Goal: Task Accomplishment & Management: Use online tool/utility

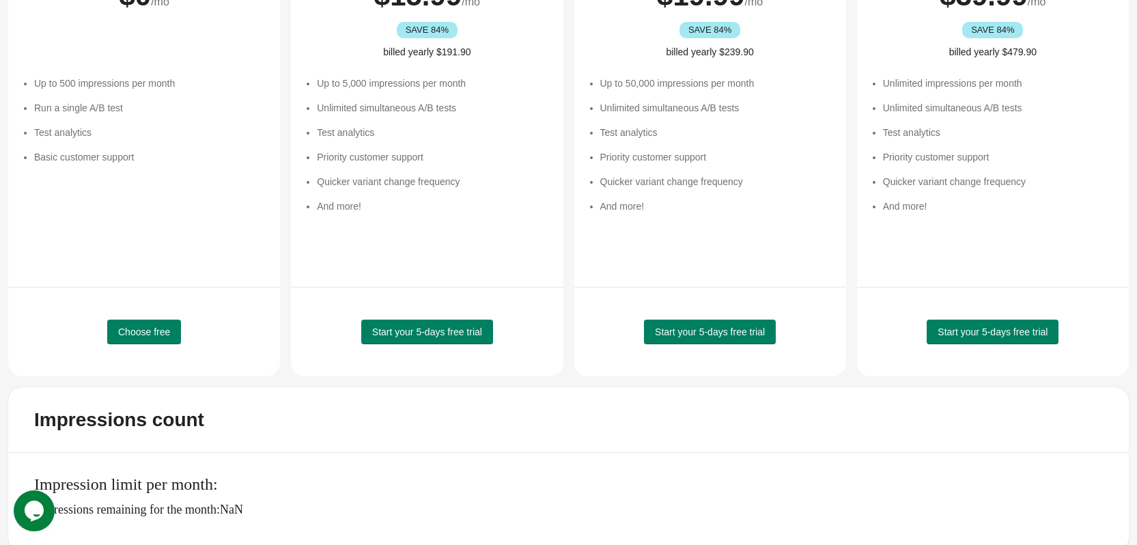
scroll to position [243, 0]
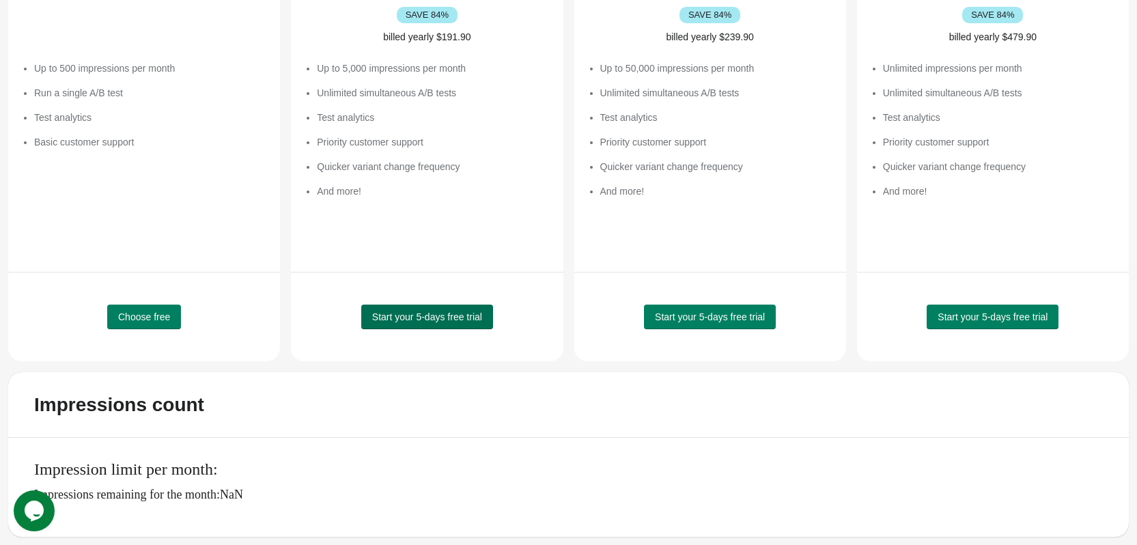
click at [427, 316] on span "Start your 5-days free trial" at bounding box center [427, 316] width 110 height 11
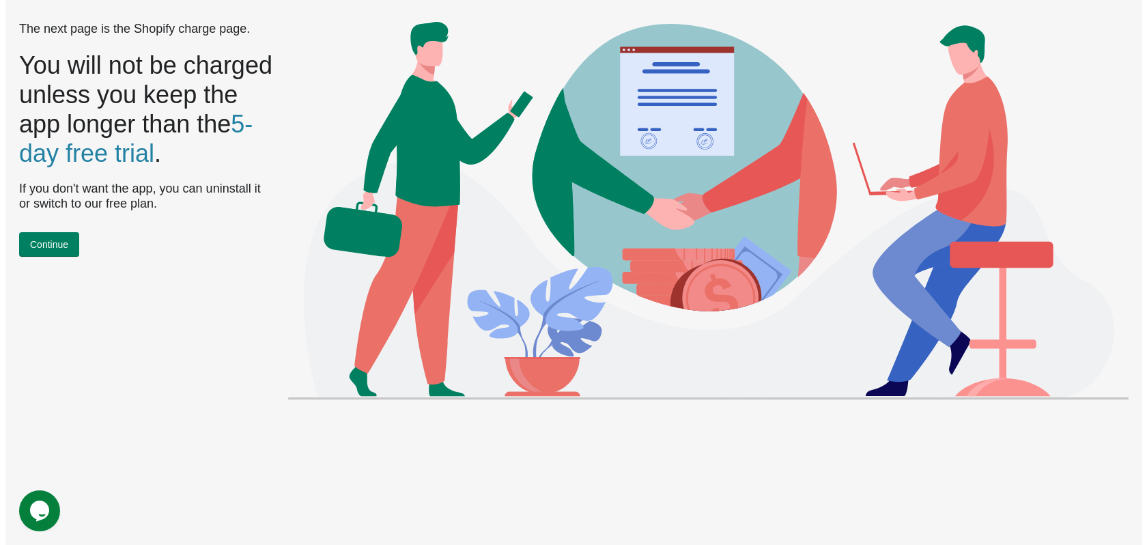
scroll to position [0, 0]
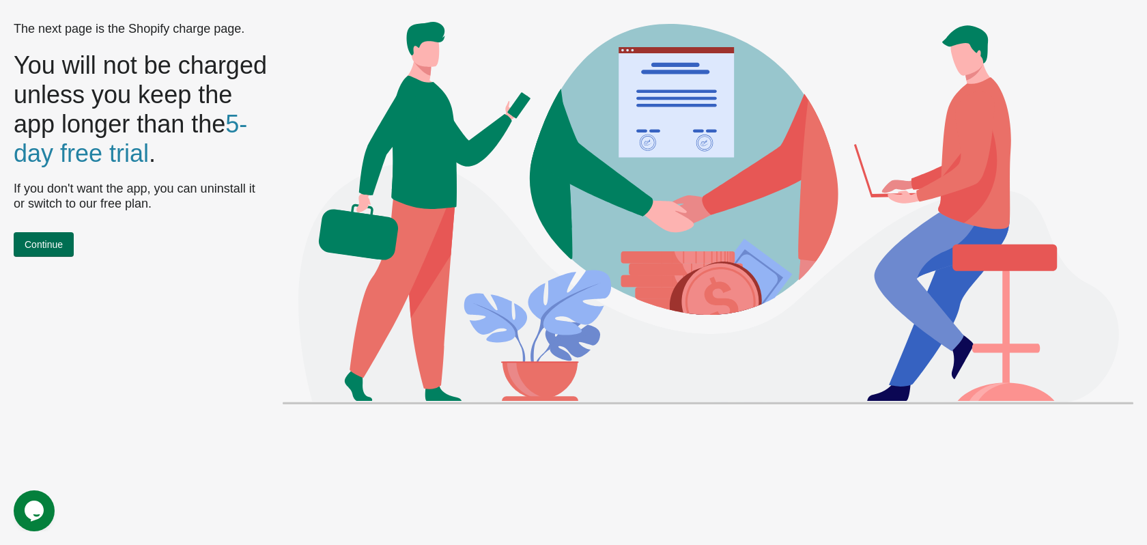
click at [48, 250] on span "Continue" at bounding box center [44, 244] width 38 height 11
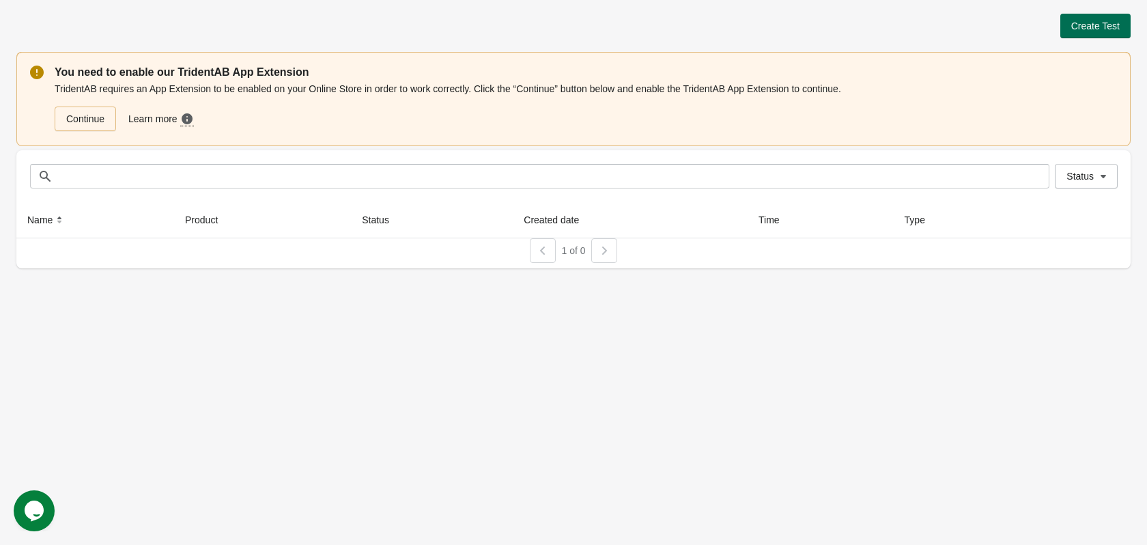
click at [1094, 22] on span "Create Test" at bounding box center [1095, 25] width 48 height 11
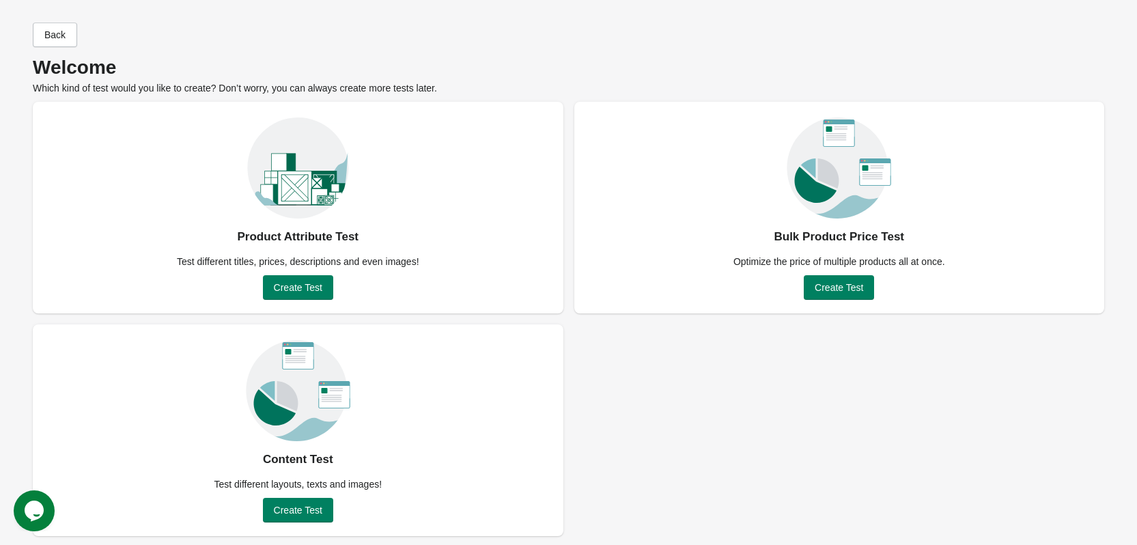
scroll to position [7, 0]
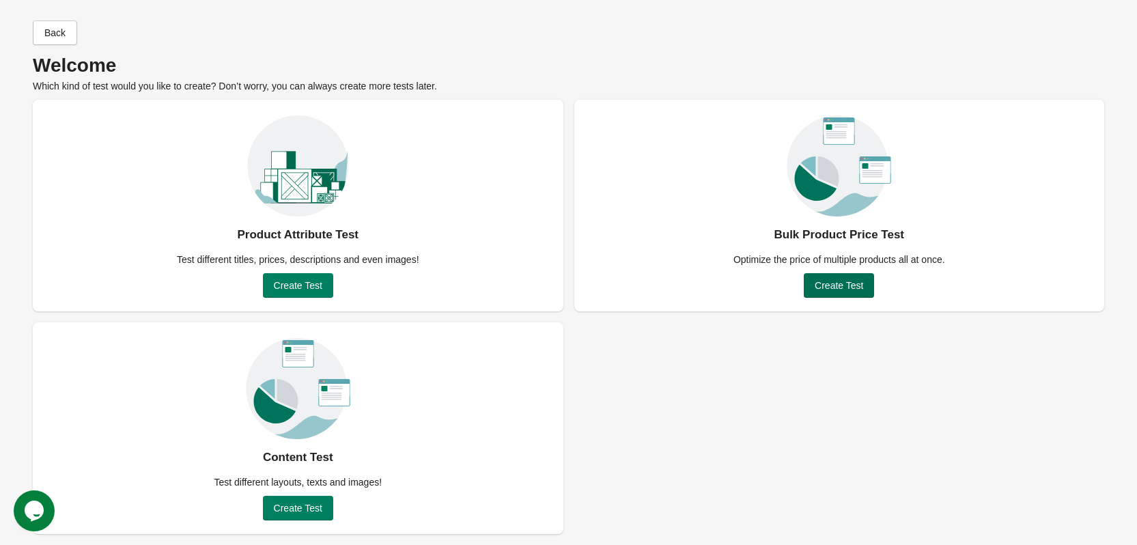
click at [845, 283] on span "Create Test" at bounding box center [838, 285] width 48 height 11
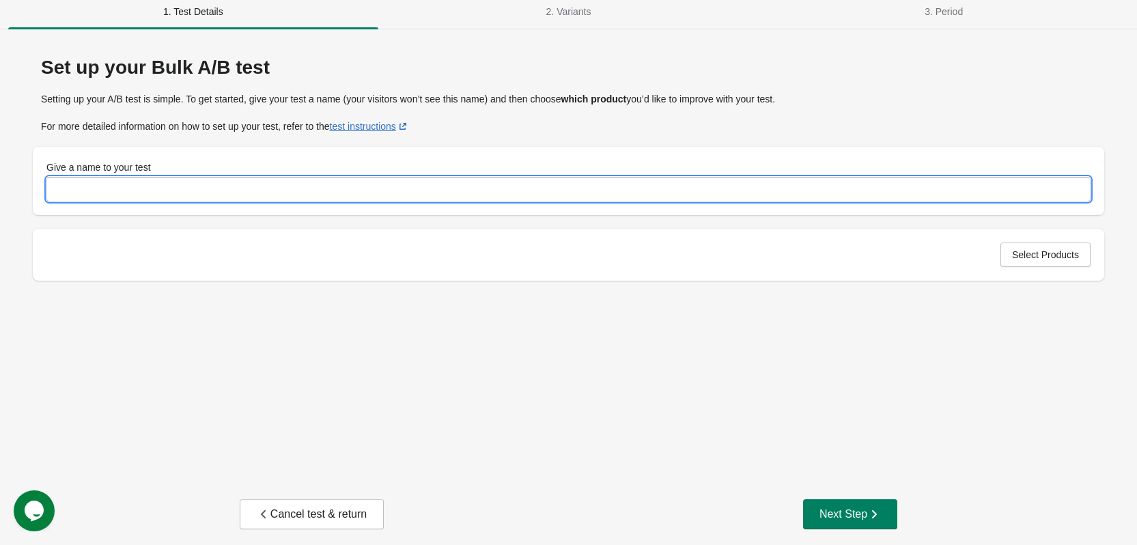
click at [222, 179] on input "Give a name to your test" at bounding box center [568, 189] width 1044 height 25
type input "*******"
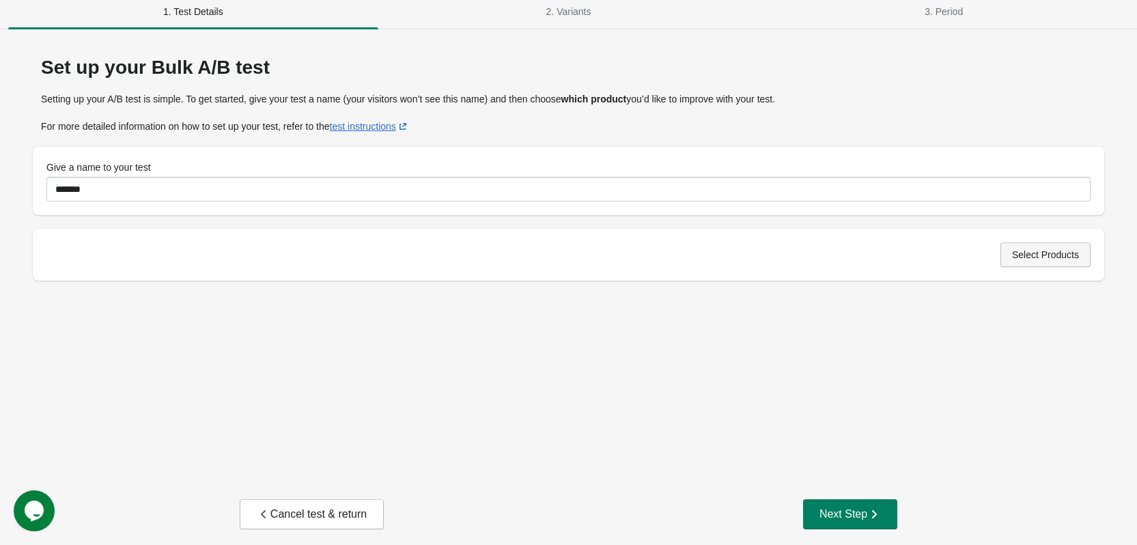
click at [1060, 252] on span "Select Products" at bounding box center [1045, 254] width 67 height 11
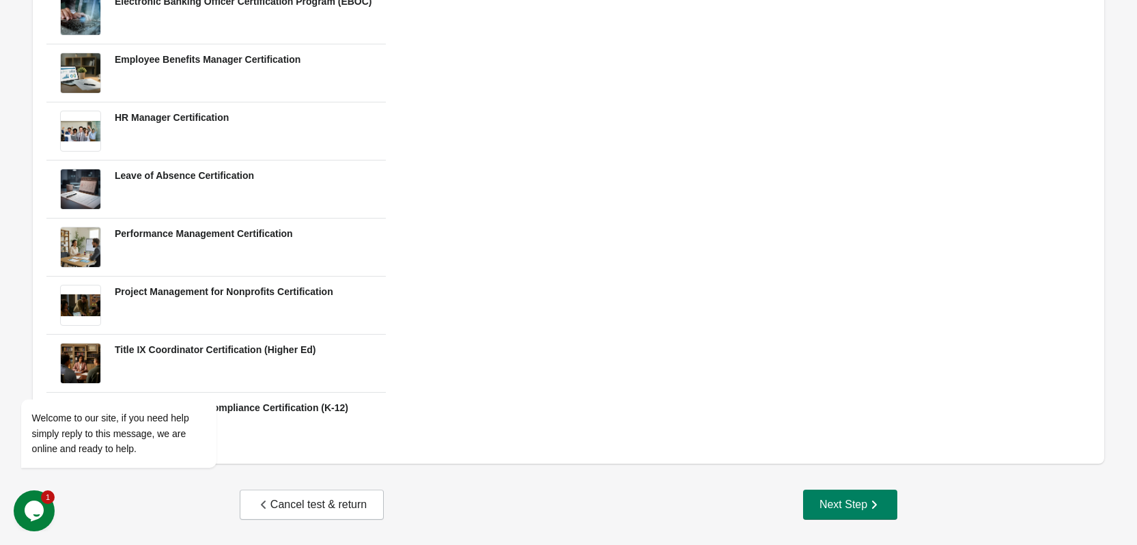
scroll to position [438, 0]
click at [829, 502] on div "Next Step" at bounding box center [849, 504] width 61 height 14
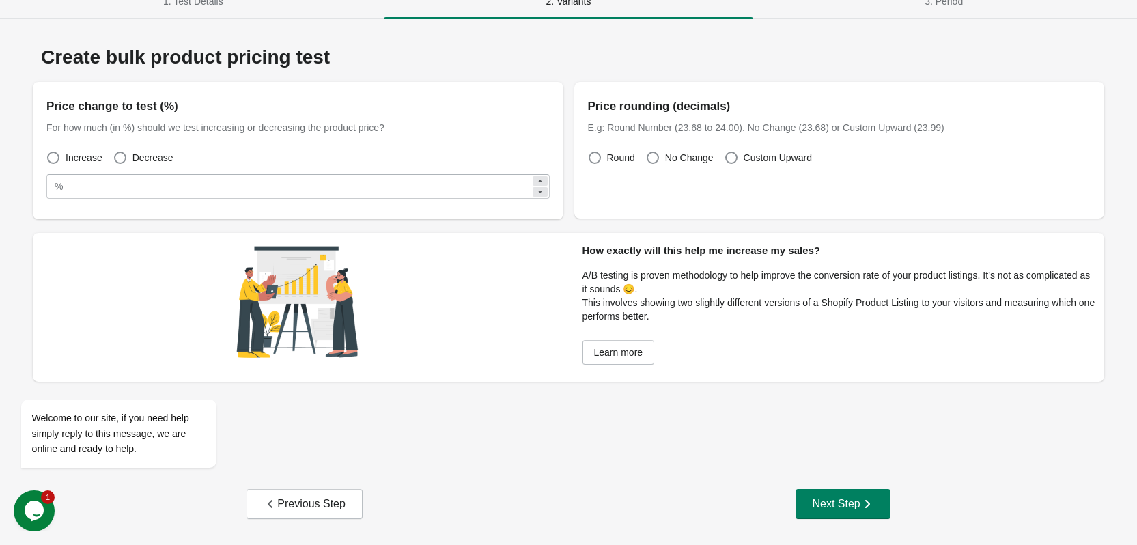
scroll to position [17, 0]
click at [121, 152] on span at bounding box center [120, 158] width 12 height 12
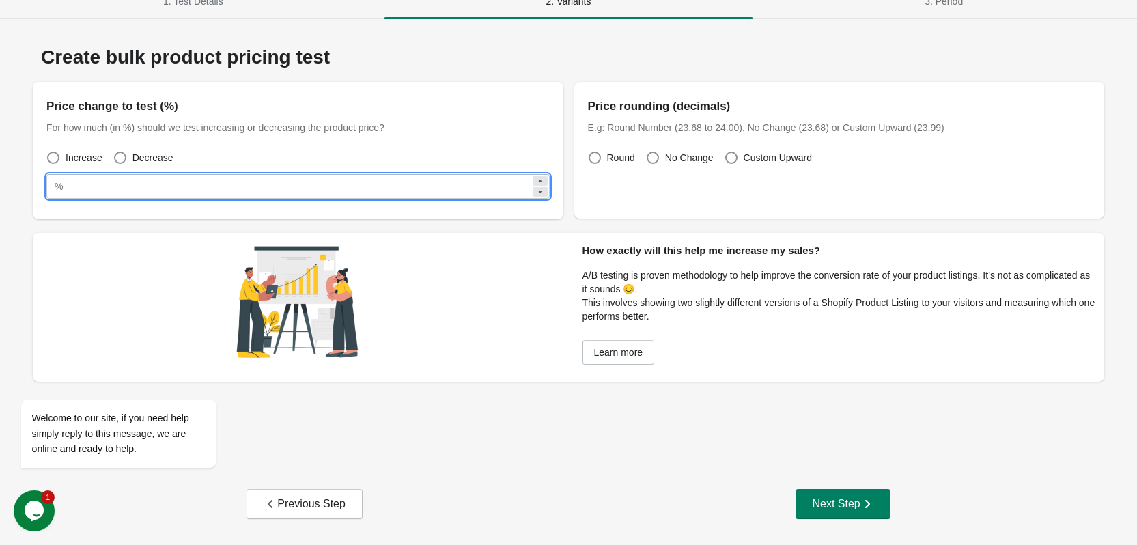
drag, startPoint x: 146, startPoint y: 173, endPoint x: 126, endPoint y: 180, distance: 20.7
click at [126, 180] on div "% **" at bounding box center [297, 182] width 503 height 31
click at [0, 190] on html "1. Test Details 2. Variants 3. Period 1. Test Details 2. Variants 3. Period Cre…" at bounding box center [568, 255] width 1137 height 545
type input "**"
click at [851, 489] on button "Next Step" at bounding box center [842, 504] width 94 height 30
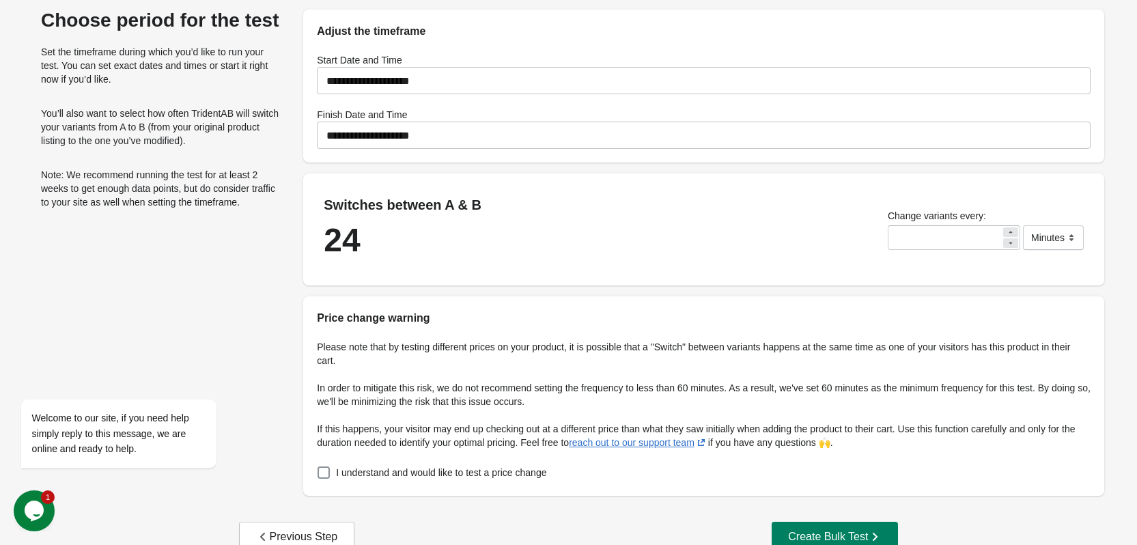
scroll to position [87, 0]
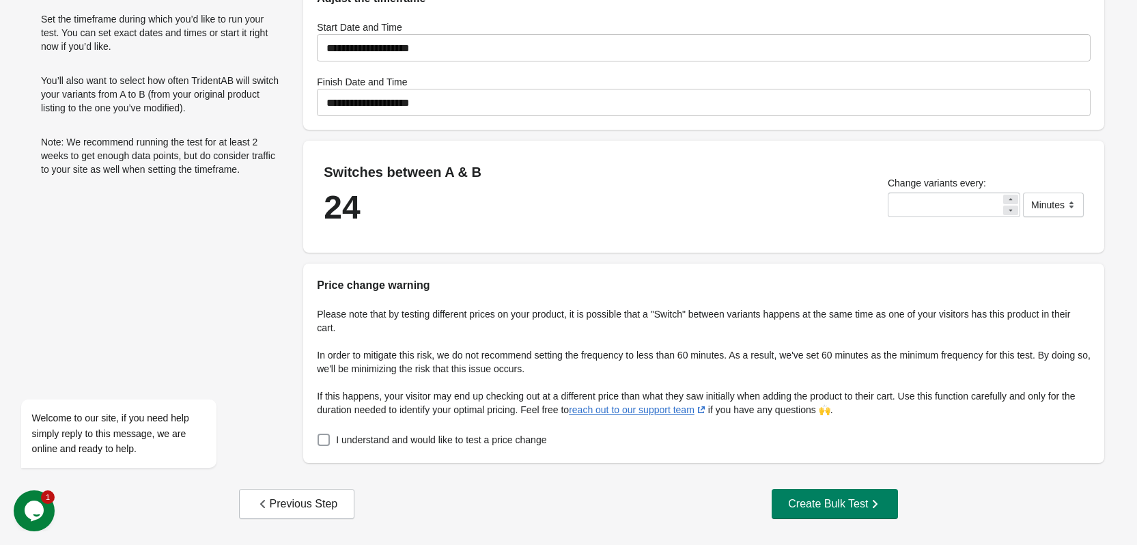
click at [496, 439] on span "I understand and would like to test a price change" at bounding box center [441, 440] width 210 height 14
click at [851, 505] on div "Create Bulk Test" at bounding box center [835, 504] width 94 height 14
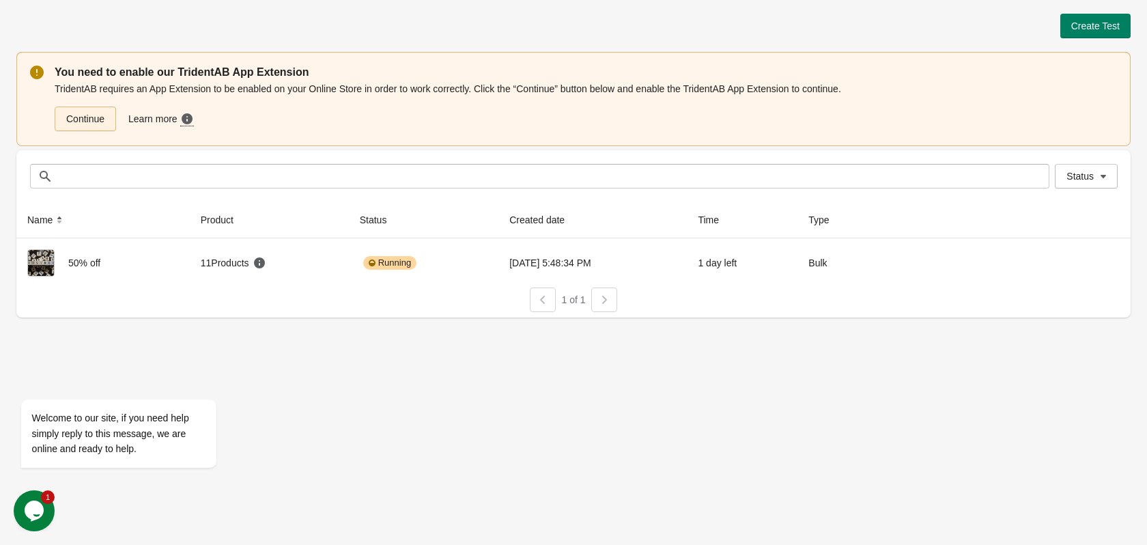
click at [76, 114] on link "Continue" at bounding box center [85, 119] width 61 height 25
click at [1092, 24] on span "Create Test" at bounding box center [1095, 25] width 48 height 11
click at [63, 121] on link "Continue" at bounding box center [85, 119] width 61 height 25
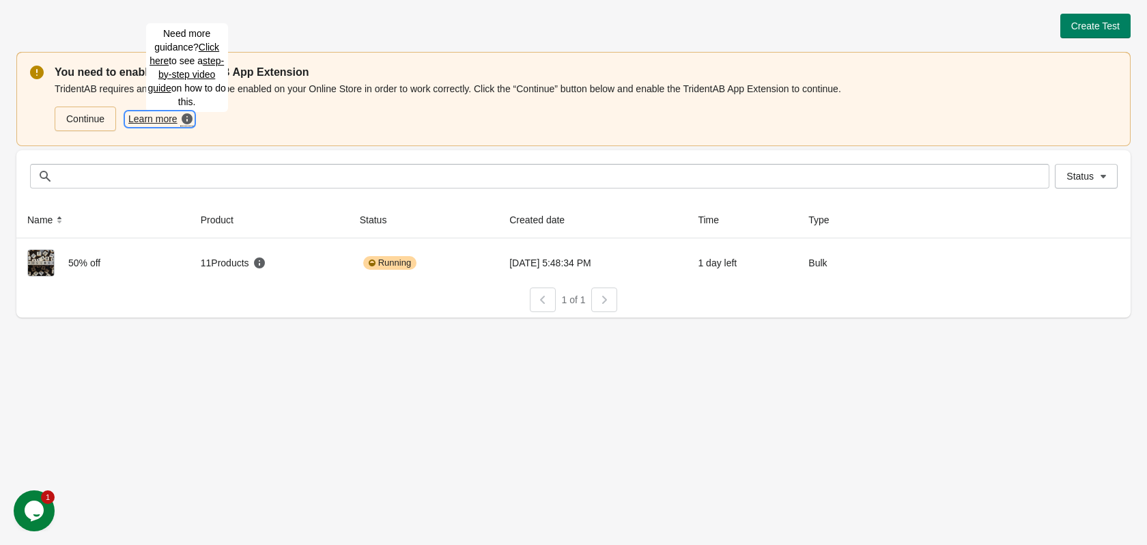
click at [186, 122] on icon at bounding box center [187, 118] width 11 height 11
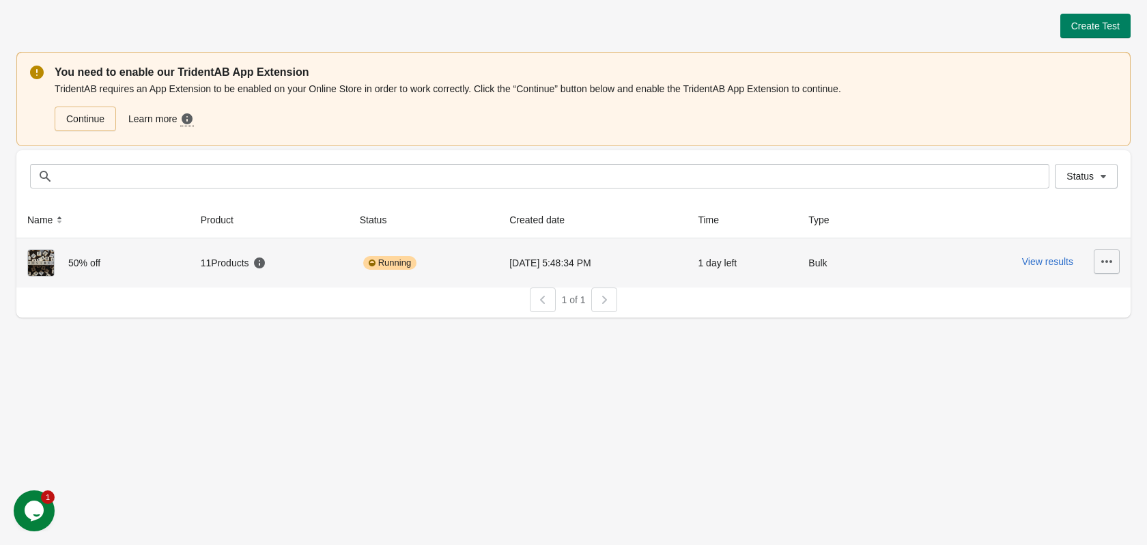
click at [1104, 261] on icon "button" at bounding box center [1106, 261] width 11 height 3
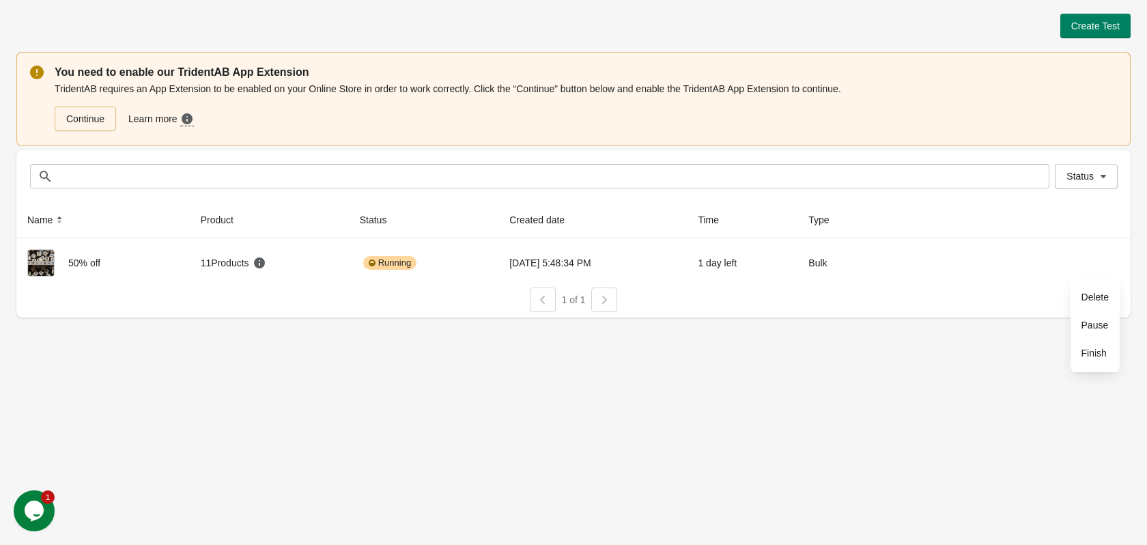
click at [46, 508] on div "Opens Chat This icon Opens the chat window." at bounding box center [34, 511] width 41 height 22
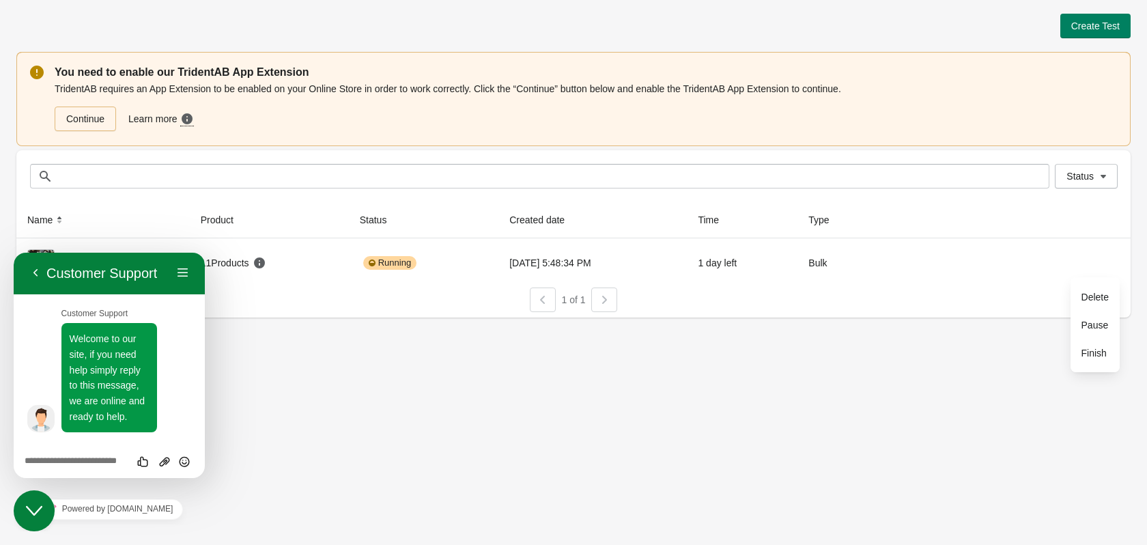
click at [73, 466] on textarea at bounding box center [109, 461] width 169 height 11
type textarea "**********"
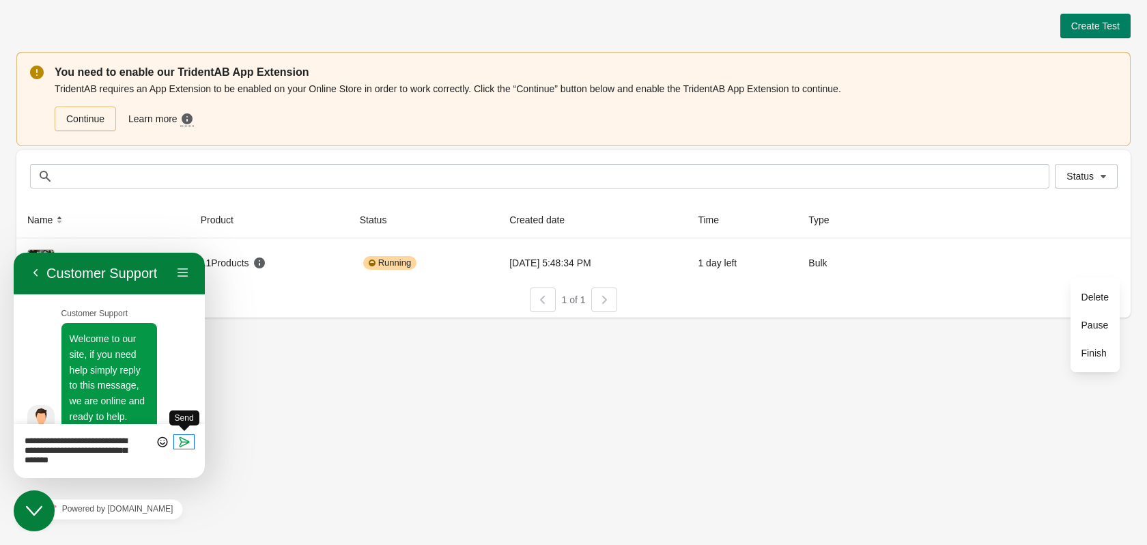
click at [182, 443] on icon "Send" at bounding box center [184, 442] width 12 height 12
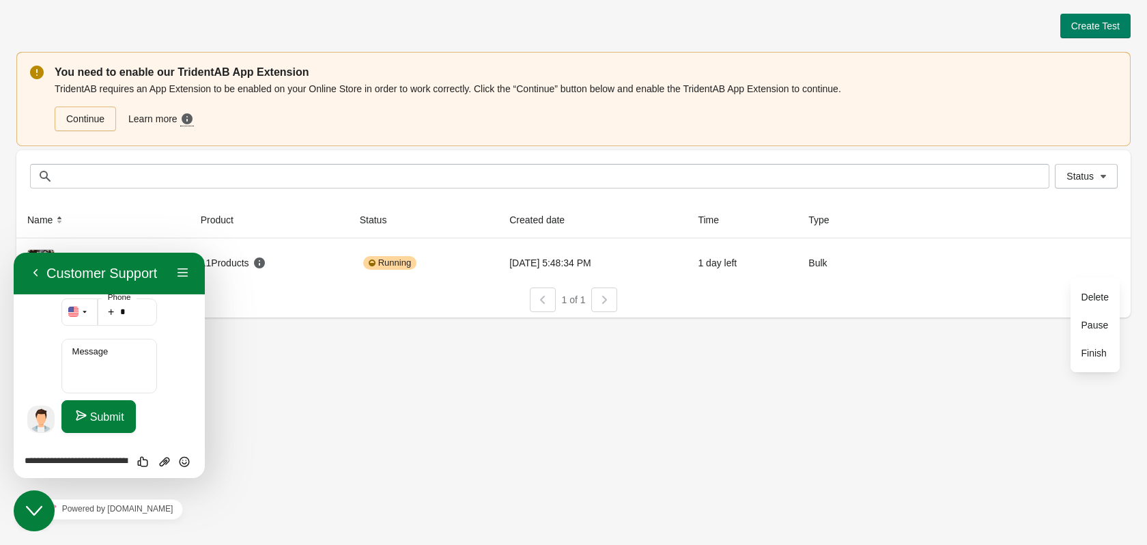
scroll to position [419, 0]
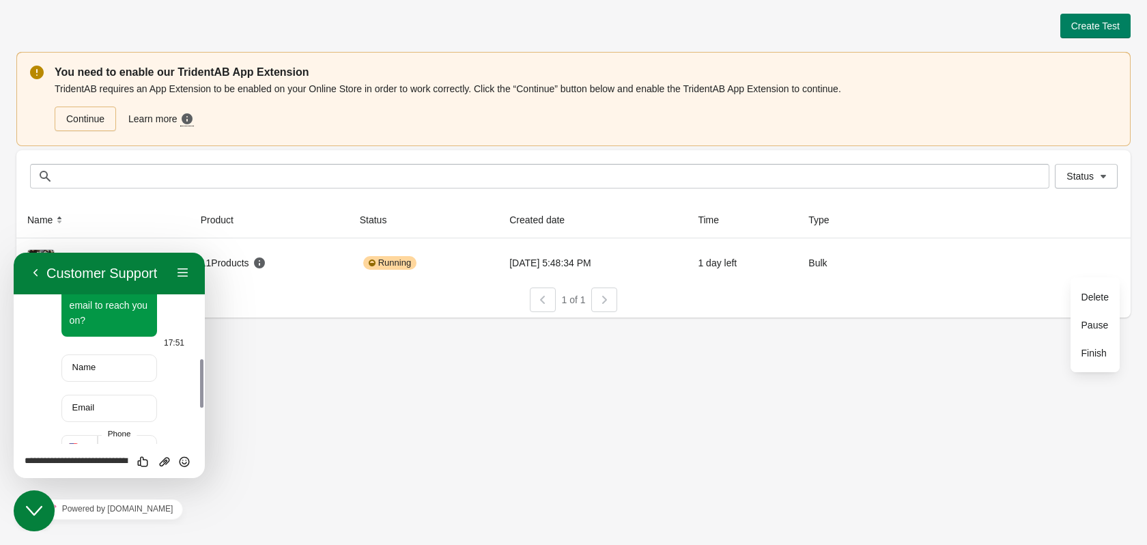
click at [95, 363] on label "Name" at bounding box center [84, 367] width 37 height 10
click at [95, 363] on input "Name" at bounding box center [109, 367] width 96 height 27
click at [100, 371] on input "Name" at bounding box center [109, 367] width 96 height 27
click at [103, 373] on input "Name" at bounding box center [109, 367] width 96 height 27
type input "*****"
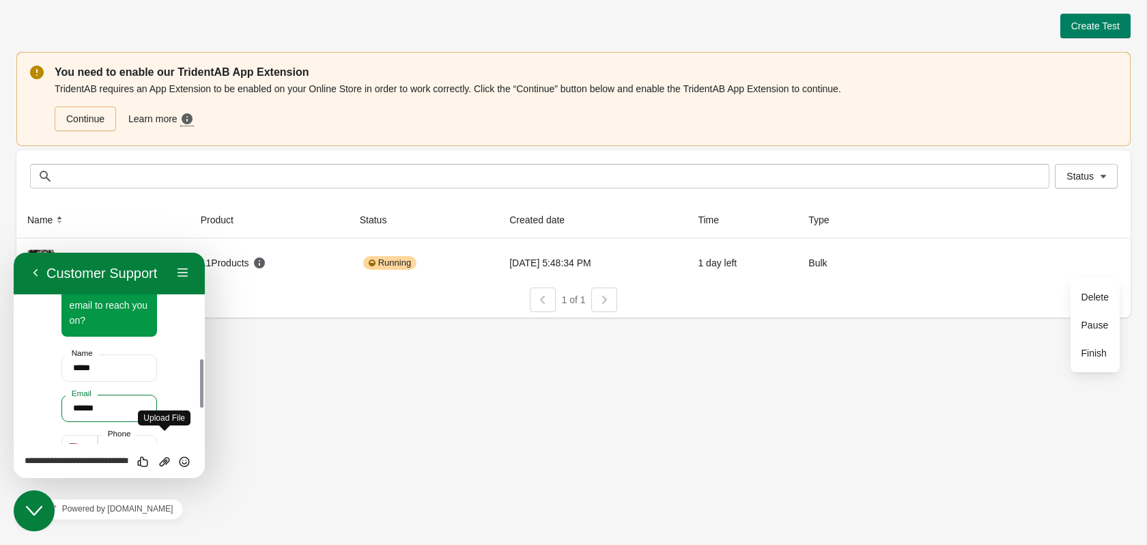
type input "**********"
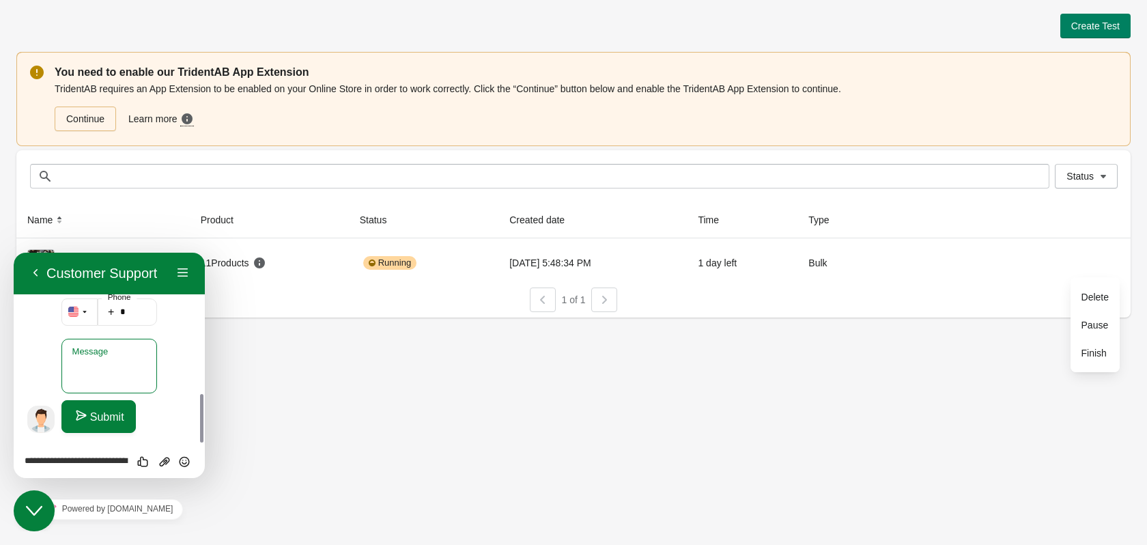
click at [125, 350] on textarea "Message" at bounding box center [109, 366] width 96 height 55
click at [143, 313] on input "*" at bounding box center [128, 311] width 60 height 27
type input "**********"
click at [105, 367] on textarea "Message" at bounding box center [109, 366] width 96 height 55
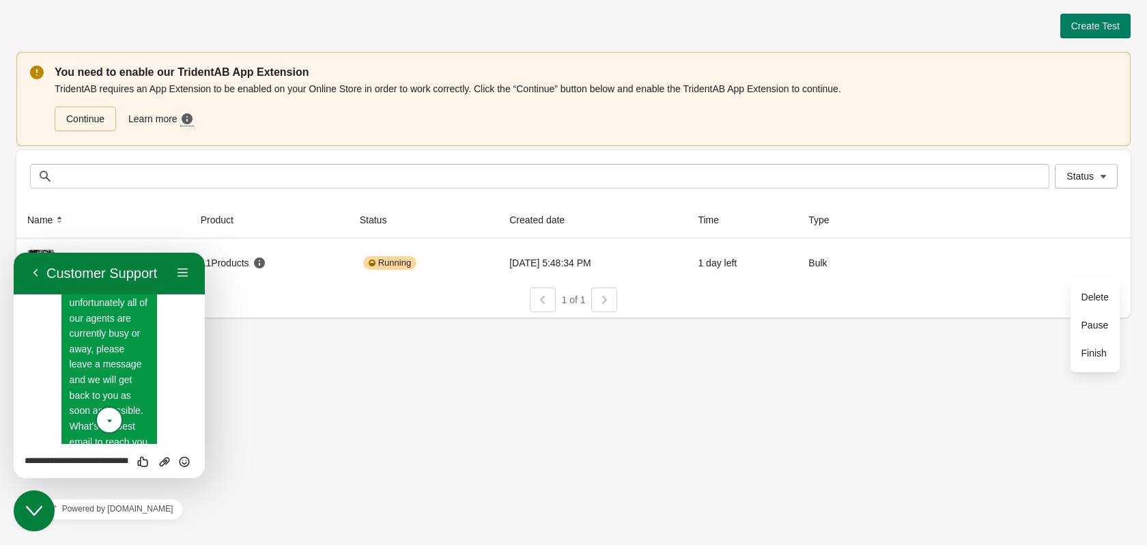
scroll to position [78, 0]
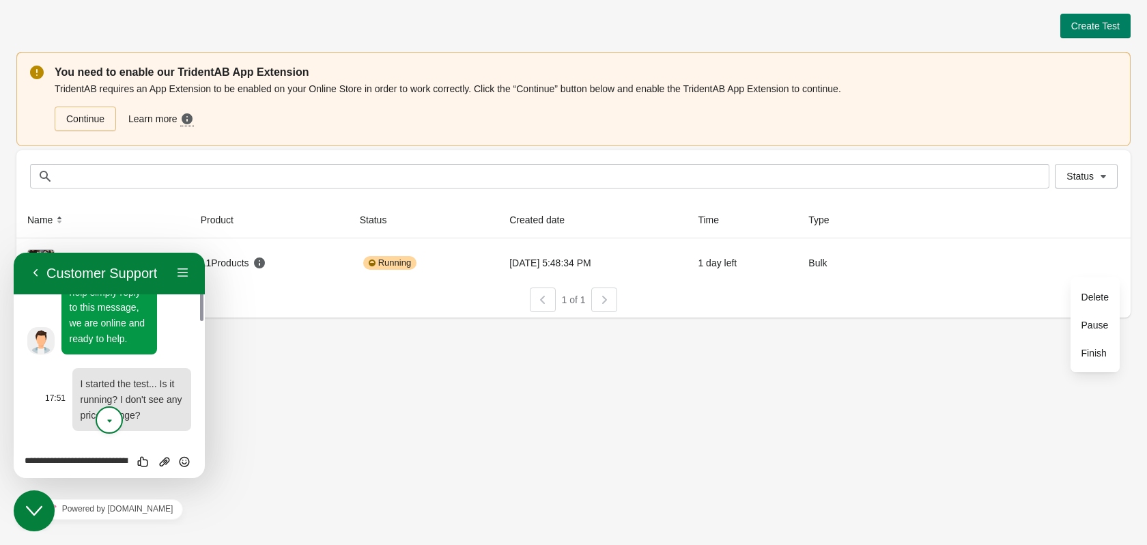
drag, startPoint x: 149, startPoint y: 417, endPoint x: 88, endPoint y: 393, distance: 65.5
click at [88, 396] on div "**********" at bounding box center [109, 365] width 191 height 225
drag, startPoint x: 79, startPoint y: 384, endPoint x: 142, endPoint y: 409, distance: 68.1
click at [142, 409] on div "I started the test... Is it running? I don't see any price change?" at bounding box center [131, 399] width 119 height 63
copy span "I started the test... Is it running? I don't see any price change?"
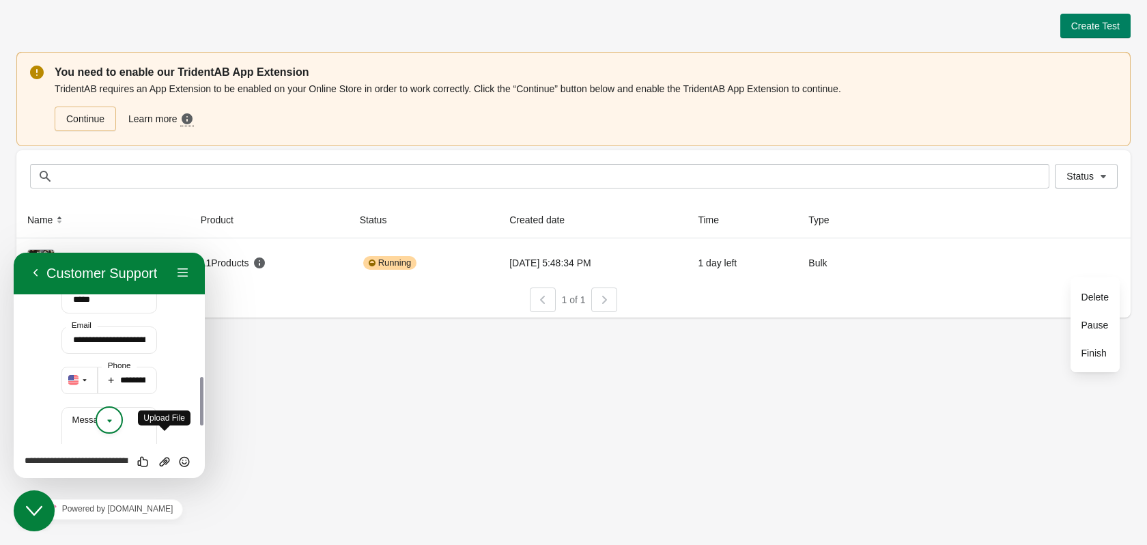
scroll to position [556, 0]
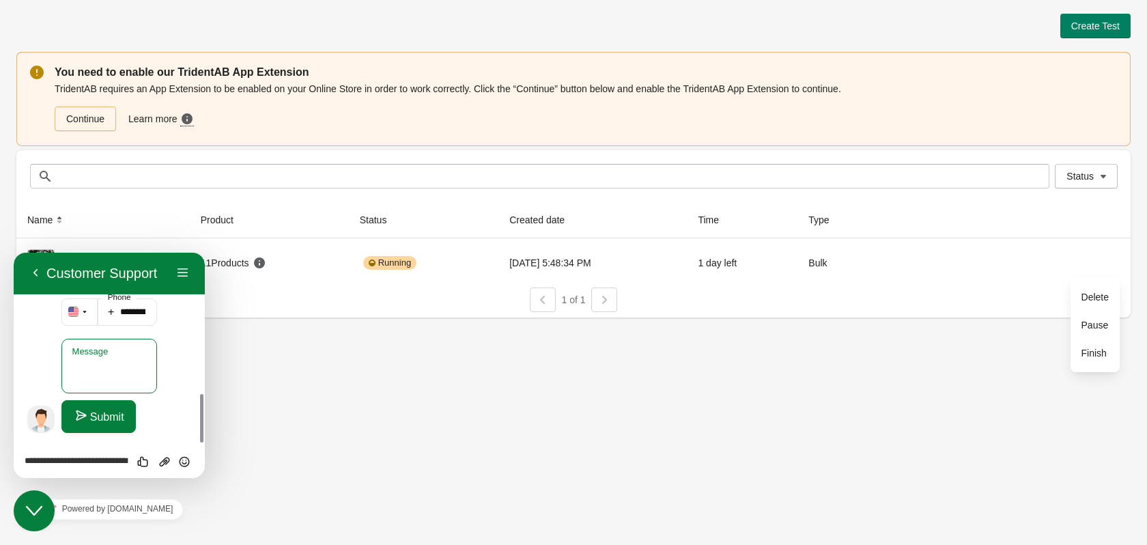
click at [98, 367] on textarea "Message" at bounding box center [109, 366] width 96 height 55
paste textarea "**********"
type textarea "**********"
click at [105, 413] on button "Submit" at bounding box center [98, 416] width 74 height 33
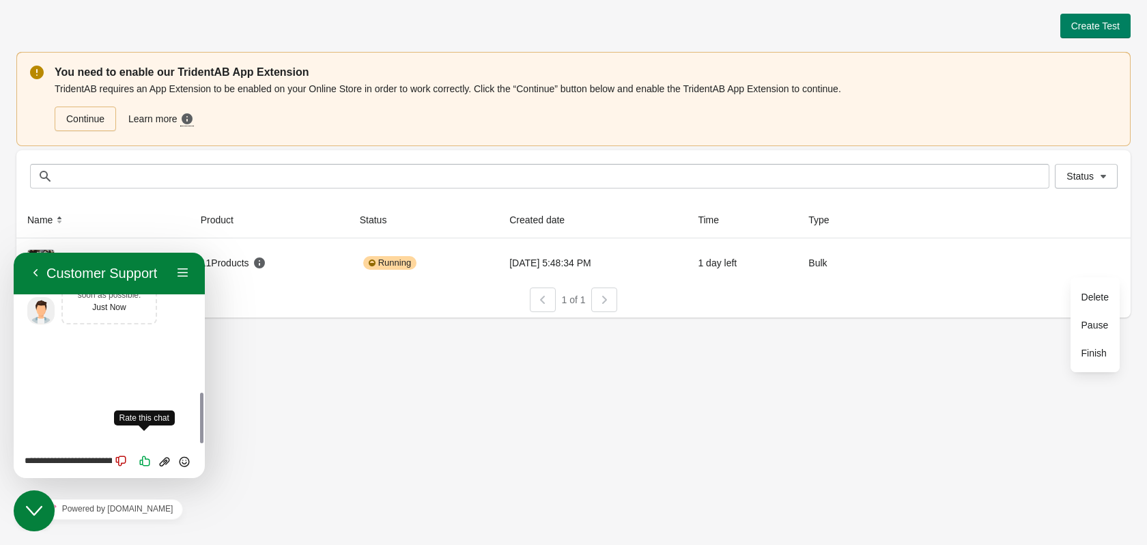
scroll to position [417, 0]
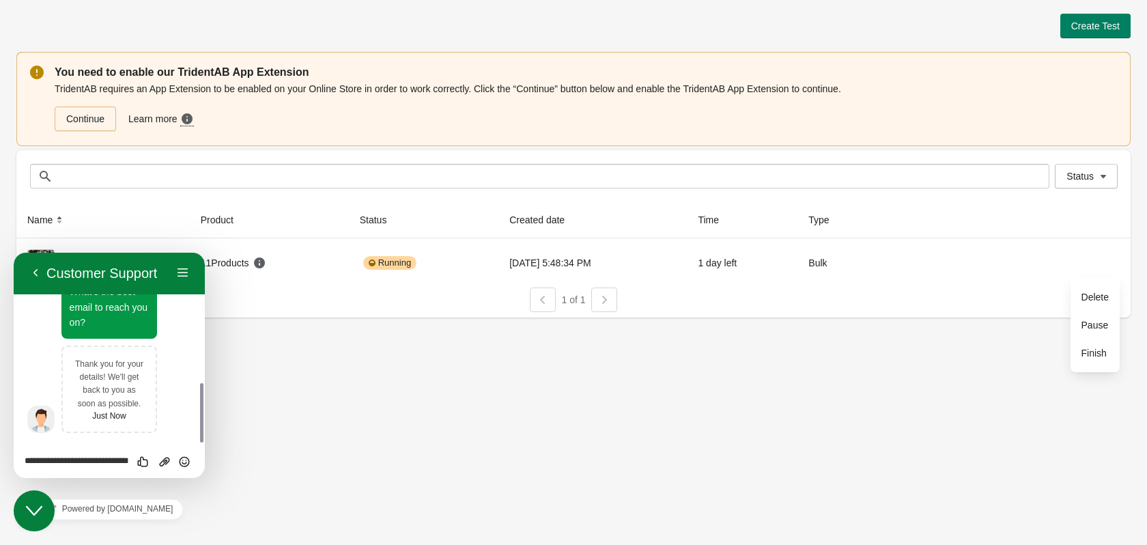
click at [554, 358] on div "Create Test You need to enable our TridentAB App Extension TridentAB requires a…" at bounding box center [573, 272] width 1147 height 545
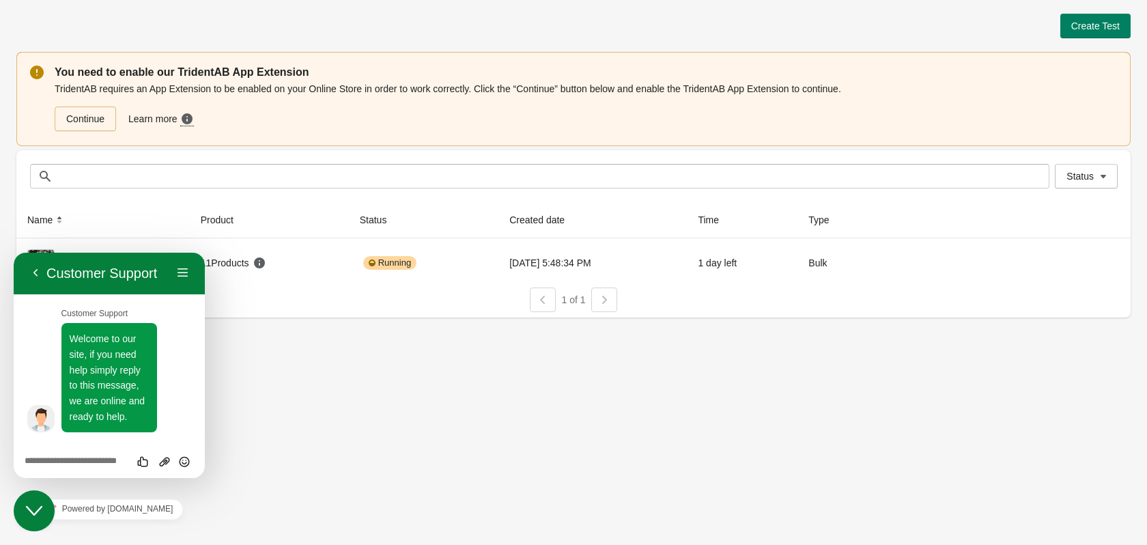
scroll to position [417, 0]
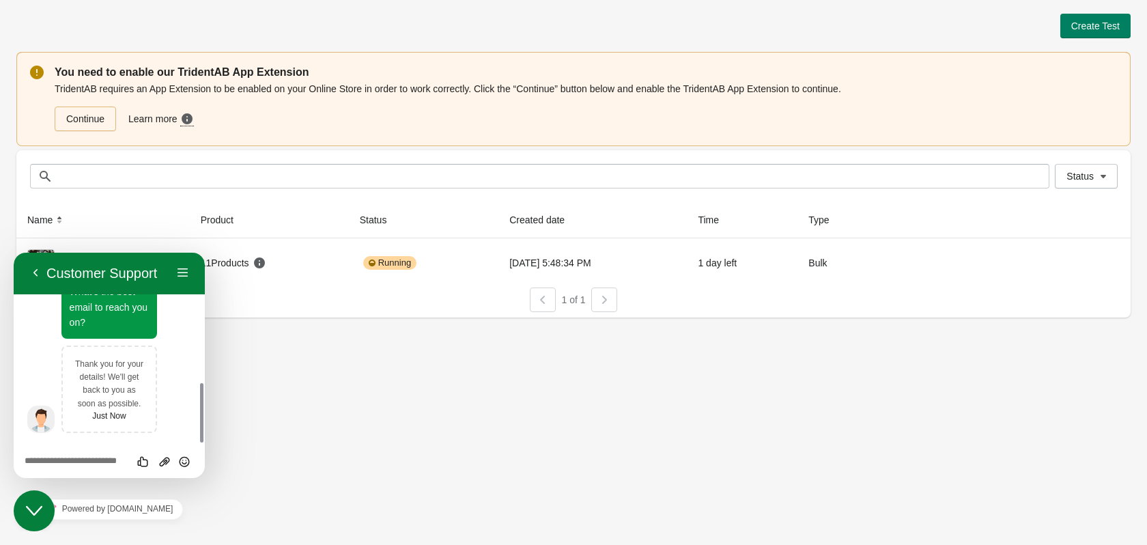
click at [249, 440] on div "Create Test You need to enable our TridentAB App Extension TridentAB requires a…" at bounding box center [573, 272] width 1147 height 545
click at [330, 444] on div "Create Test You need to enable our TridentAB App Extension TridentAB requires a…" at bounding box center [573, 272] width 1147 height 545
click at [31, 507] on icon "Close Chat This icon closes the chat window." at bounding box center [34, 510] width 16 height 16
